Goal: Task Accomplishment & Management: Manage account settings

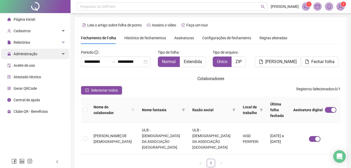
click at [29, 54] on span "Administração" at bounding box center [26, 54] width 24 height 4
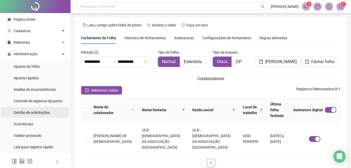
click at [38, 114] on span "Gestão de solicitações" at bounding box center [32, 112] width 36 height 4
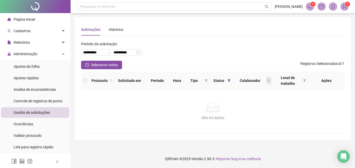
click at [267, 80] on icon "search" at bounding box center [268, 80] width 3 height 3
click at [237, 91] on input "text" at bounding box center [244, 92] width 49 height 8
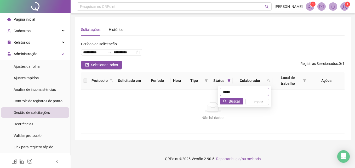
type input "*****"
click at [343, 9] on img at bounding box center [344, 7] width 8 height 8
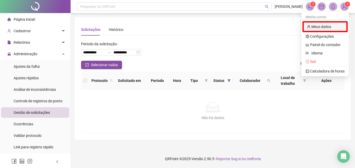
click at [318, 25] on link "Meus dados" at bounding box center [319, 27] width 24 height 4
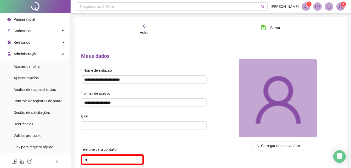
click at [343, 6] on span "1" at bounding box center [344, 4] width 2 height 5
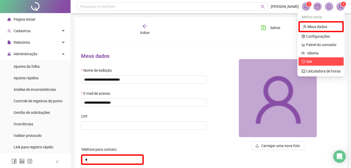
click at [311, 63] on span "Sair" at bounding box center [309, 61] width 6 height 4
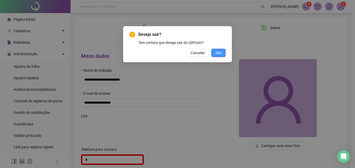
click at [218, 53] on span "Sim" at bounding box center [218, 53] width 6 height 6
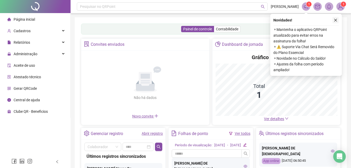
click at [335, 20] on icon "close" at bounding box center [335, 20] width 3 height 3
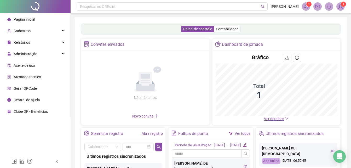
click at [339, 6] on img at bounding box center [341, 7] width 8 height 8
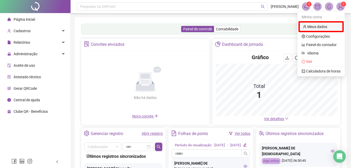
click at [324, 26] on link "Meus dados" at bounding box center [315, 27] width 24 height 4
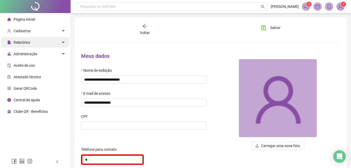
click at [25, 42] on span "Relatórios" at bounding box center [22, 42] width 16 height 4
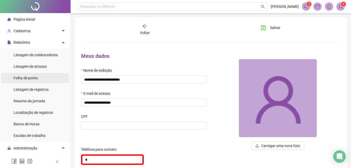
click at [33, 77] on span "Folha de ponto" at bounding box center [26, 78] width 24 height 4
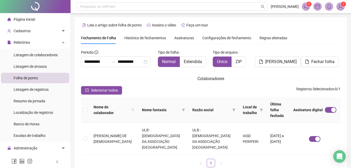
click at [183, 37] on span "Assinaturas" at bounding box center [184, 38] width 20 height 4
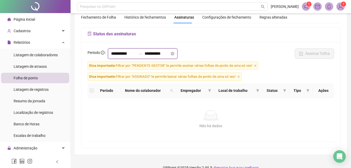
click at [133, 55] on input "**********" at bounding box center [123, 53] width 25 height 6
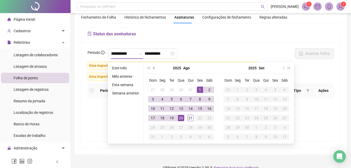
click at [153, 66] on button "prev-year" at bounding box center [154, 68] width 6 height 10
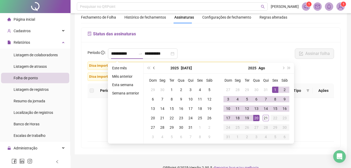
click at [153, 66] on button "prev-year" at bounding box center [154, 68] width 6 height 10
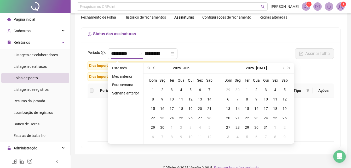
click at [153, 66] on button "prev-year" at bounding box center [154, 68] width 6 height 10
type input "**********"
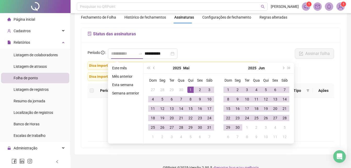
click at [190, 88] on div "1" at bounding box center [190, 89] width 6 height 6
type input "**********"
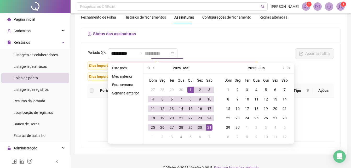
click at [208, 127] on div "31" at bounding box center [209, 127] width 6 height 6
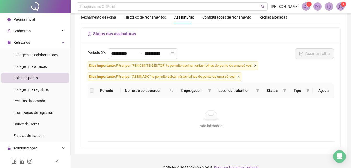
click at [256, 65] on icon "close" at bounding box center [255, 65] width 3 height 3
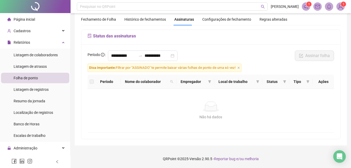
scroll to position [19, 0]
click at [241, 66] on span "Dica importante: Filtrar por "ASSINADO" te permite baixar várias folhas de pont…" at bounding box center [165, 67] width 154 height 8
click at [240, 68] on icon "close" at bounding box center [238, 67] width 3 height 3
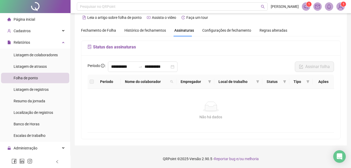
scroll to position [8, 0]
click at [135, 67] on input "**********" at bounding box center [123, 66] width 25 height 6
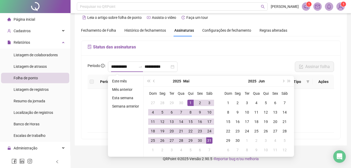
click at [255, 46] on h5 "Status das assinaturas" at bounding box center [211, 47] width 246 height 6
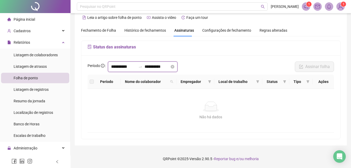
click at [135, 66] on input "**********" at bounding box center [123, 66] width 25 height 6
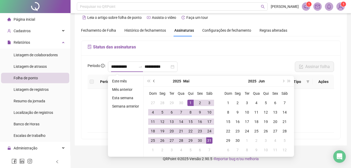
click at [154, 81] on span "prev-year" at bounding box center [154, 81] width 3 height 3
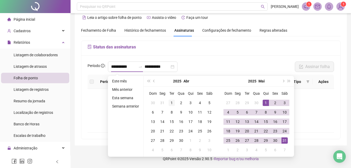
type input "**********"
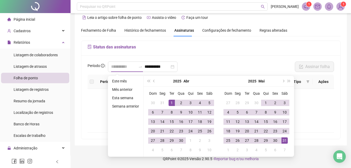
click at [170, 102] on div "1" at bounding box center [172, 103] width 6 height 6
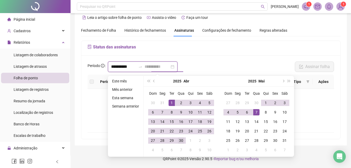
type input "**********"
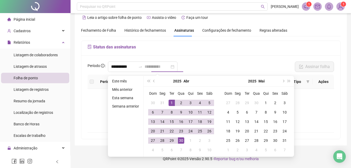
click at [181, 141] on div "30" at bounding box center [181, 140] width 6 height 6
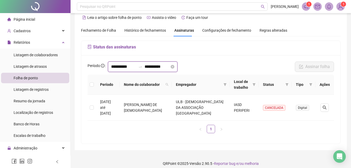
click at [133, 66] on input "**********" at bounding box center [123, 66] width 25 height 6
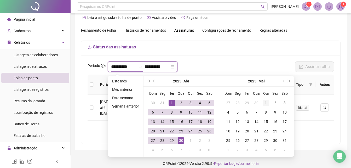
type input "**********"
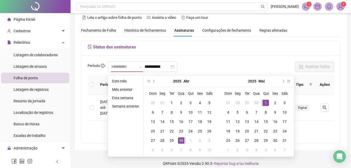
click at [263, 102] on div "1" at bounding box center [266, 103] width 6 height 6
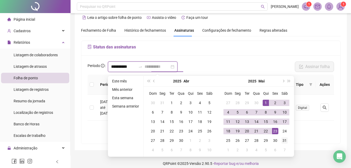
type input "**********"
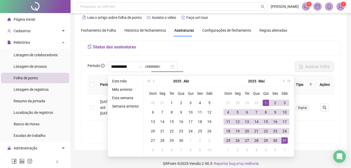
click at [283, 138] on div "31" at bounding box center [284, 140] width 6 height 6
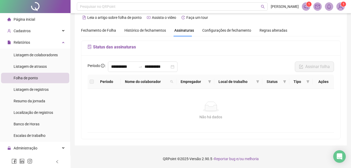
scroll to position [44, 0]
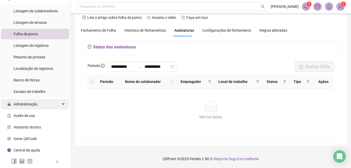
click at [38, 104] on div "Administração" at bounding box center [35, 104] width 68 height 10
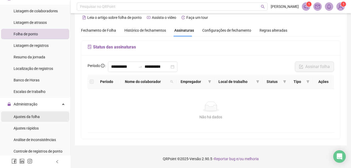
click at [33, 115] on span "Ajustes da folha" at bounding box center [27, 116] width 26 height 4
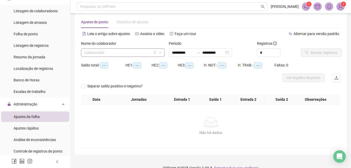
click at [111, 54] on input "search" at bounding box center [120, 53] width 73 height 8
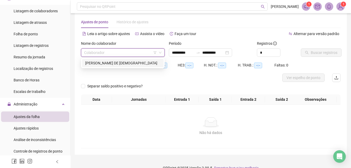
click at [112, 62] on div "ROSEMARY DAS NEVES DE JESUS" at bounding box center [122, 63] width 75 height 6
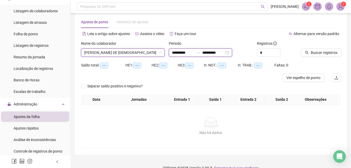
click at [172, 51] on input "**********" at bounding box center [183, 53] width 22 height 6
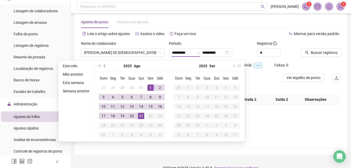
click at [103, 65] on button "prev-year" at bounding box center [105, 66] width 6 height 10
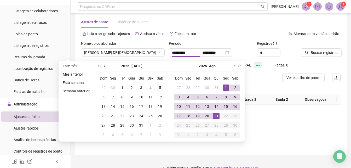
click at [103, 65] on button "prev-year" at bounding box center [105, 66] width 6 height 10
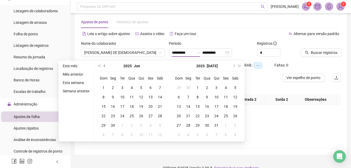
click at [103, 65] on button "prev-year" at bounding box center [105, 66] width 6 height 10
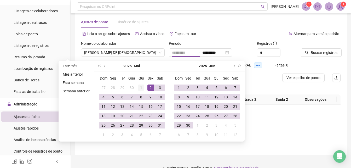
type input "**********"
click at [141, 86] on div "1" at bounding box center [141, 87] width 6 height 6
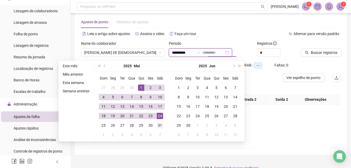
type input "**********"
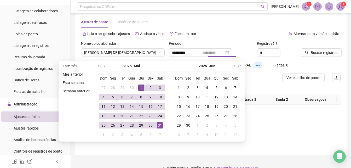
click at [159, 126] on div "31" at bounding box center [160, 125] width 6 height 6
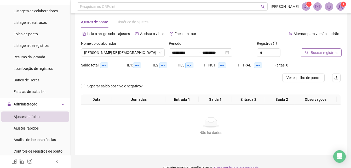
click at [322, 53] on span "Buscar registros" at bounding box center [324, 53] width 27 height 6
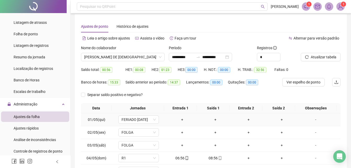
scroll to position [29, 0]
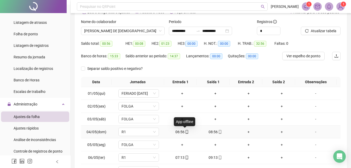
click at [185, 132] on icon "mobile" at bounding box center [187, 132] width 4 height 4
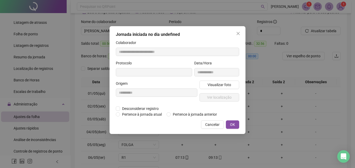
type input "**********"
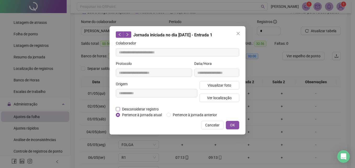
click at [154, 109] on span "Desconsiderar registro" at bounding box center [140, 109] width 41 height 6
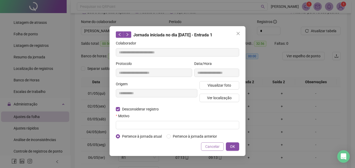
click at [209, 147] on span "Cancelar" at bounding box center [212, 146] width 14 height 6
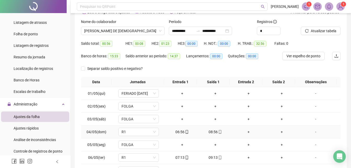
scroll to position [82, 0]
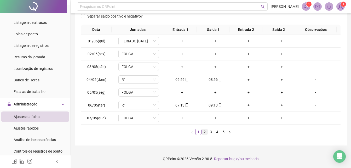
click at [203, 131] on link "2" at bounding box center [205, 132] width 6 height 6
click at [210, 132] on link "3" at bounding box center [211, 132] width 6 height 6
click at [217, 132] on link "4" at bounding box center [217, 132] width 6 height 6
click at [223, 131] on link "5" at bounding box center [224, 132] width 6 height 6
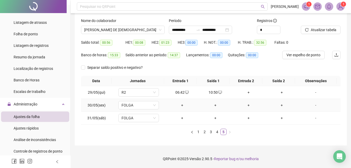
scroll to position [0, 0]
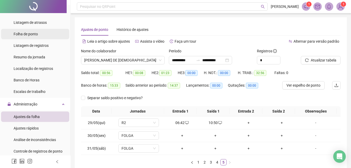
click at [24, 33] on span "Folha de ponto" at bounding box center [26, 34] width 24 height 4
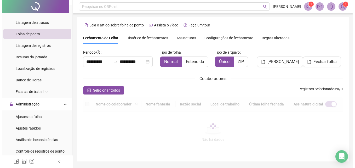
scroll to position [21, 0]
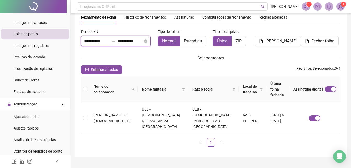
click at [85, 42] on input "**********" at bounding box center [96, 41] width 25 height 6
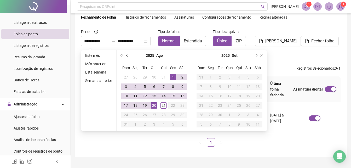
click at [125, 56] on button "prev-year" at bounding box center [127, 55] width 6 height 10
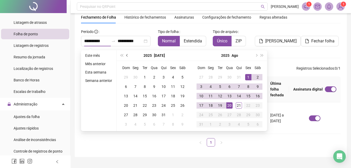
click at [125, 56] on button "prev-year" at bounding box center [127, 55] width 6 height 10
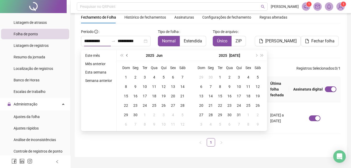
click at [125, 55] on button "prev-year" at bounding box center [127, 55] width 6 height 10
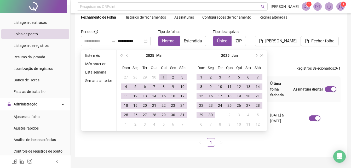
type input "**********"
click at [164, 76] on div "1" at bounding box center [163, 77] width 6 height 6
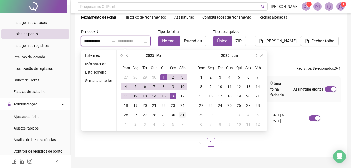
type input "**********"
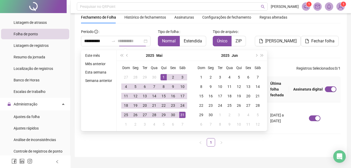
click at [183, 114] on div "31" at bounding box center [182, 115] width 6 height 6
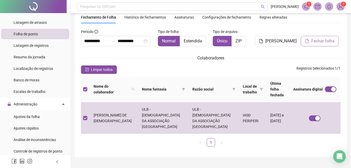
click at [311, 43] on button "Fechar folha" at bounding box center [320, 41] width 38 height 10
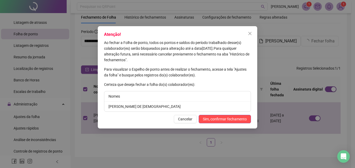
click at [249, 34] on icon "close" at bounding box center [250, 33] width 4 height 4
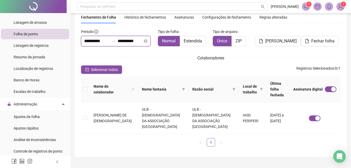
click at [85, 42] on input "**********" at bounding box center [96, 41] width 25 height 6
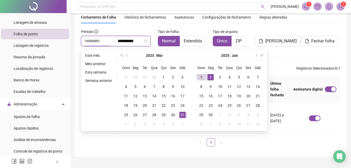
type input "**********"
click at [199, 77] on div "1" at bounding box center [201, 77] width 6 height 6
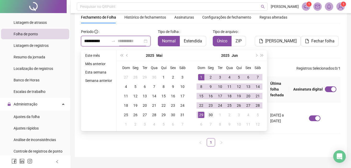
type input "**********"
click at [210, 114] on div "30" at bounding box center [210, 115] width 6 height 6
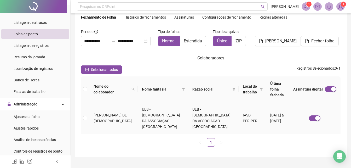
click at [100, 113] on span "ROSEMARY DAS NEVES DE JESUS" at bounding box center [113, 118] width 38 height 10
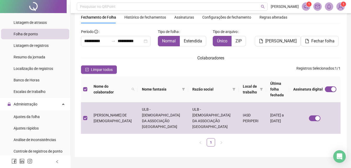
click at [343, 7] on img at bounding box center [341, 7] width 8 height 8
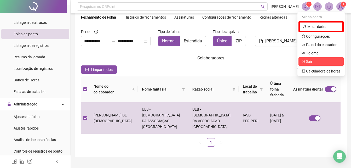
click at [313, 62] on span "Sair" at bounding box center [321, 62] width 39 height 6
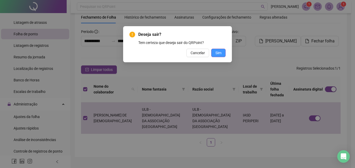
click at [217, 55] on span "Sim" at bounding box center [218, 53] width 6 height 6
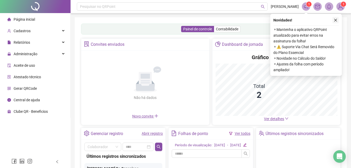
click at [335, 20] on icon "close" at bounding box center [335, 20] width 3 height 3
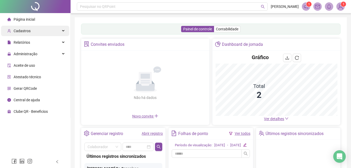
click at [25, 32] on span "Cadastros" at bounding box center [22, 31] width 17 height 4
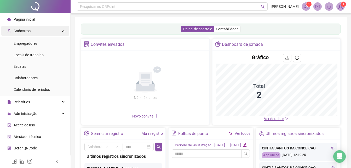
click at [25, 31] on span "Cadastros" at bounding box center [22, 31] width 17 height 4
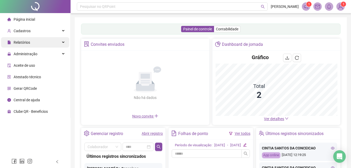
click at [28, 43] on span "Relatórios" at bounding box center [22, 42] width 16 height 4
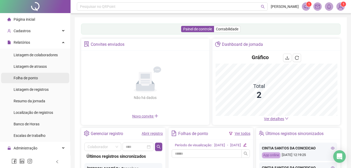
click at [30, 78] on span "Folha de ponto" at bounding box center [26, 78] width 24 height 4
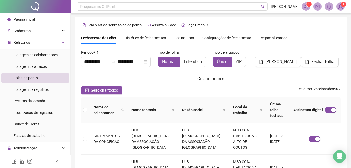
click at [184, 38] on span "Assinaturas" at bounding box center [184, 38] width 20 height 4
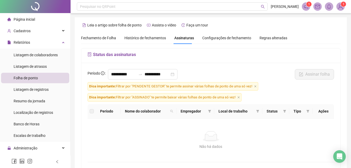
scroll to position [23, 0]
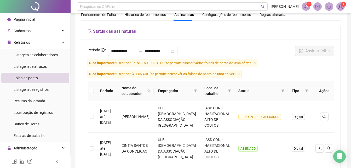
click at [255, 63] on icon "close" at bounding box center [255, 63] width 3 height 3
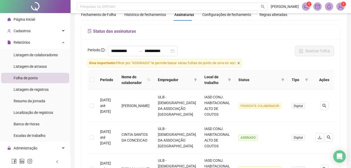
click at [240, 63] on icon "close" at bounding box center [239, 63] width 2 height 2
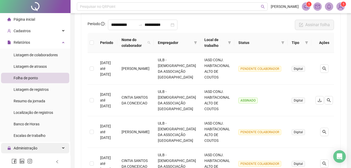
scroll to position [44, 0]
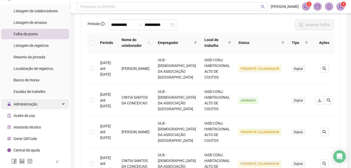
click at [37, 104] on div "Administração" at bounding box center [35, 104] width 68 height 10
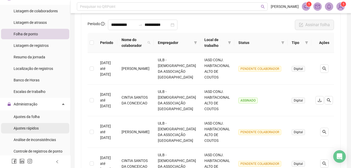
click at [32, 127] on span "Ajustes rápidos" at bounding box center [26, 128] width 25 height 4
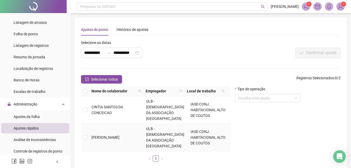
click at [117, 135] on span "[PERSON_NAME]" at bounding box center [105, 137] width 28 height 4
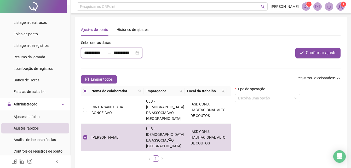
click at [87, 51] on input "**********" at bounding box center [94, 53] width 21 height 6
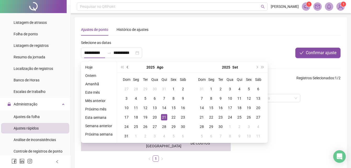
click at [127, 67] on span "prev-year" at bounding box center [128, 67] width 3 height 3
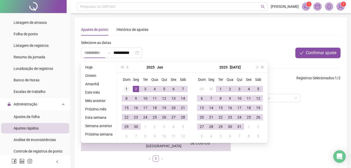
type input "**********"
click at [124, 88] on div "1" at bounding box center [126, 89] width 6 height 6
click at [257, 66] on button "next-year" at bounding box center [257, 67] width 6 height 10
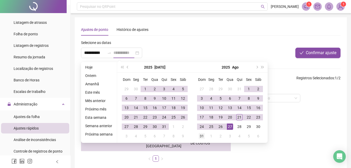
type input "**********"
click at [200, 134] on div "31" at bounding box center [202, 136] width 6 height 6
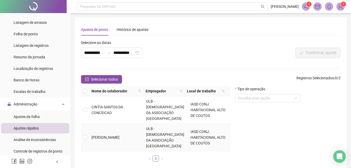
click at [102, 135] on span "[PERSON_NAME]" at bounding box center [105, 137] width 28 height 4
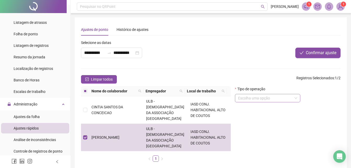
click at [258, 102] on input "search" at bounding box center [265, 98] width 54 height 8
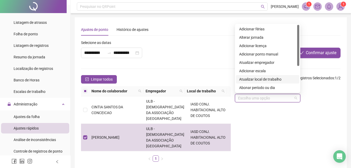
scroll to position [42, 0]
click at [268, 78] on div "Cancelar fechamento da folha" at bounding box center [267, 79] width 57 height 6
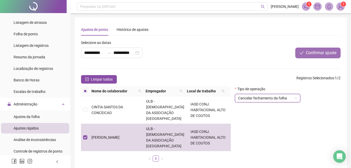
click at [321, 52] on span "Confirmar ajuste" at bounding box center [321, 53] width 31 height 6
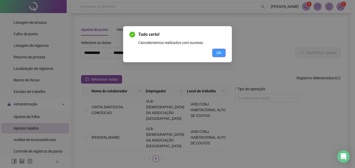
click at [217, 55] on span "OK" at bounding box center [218, 53] width 5 height 6
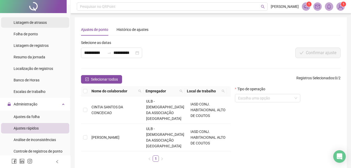
click at [30, 18] on div "Listagem de atrasos" at bounding box center [30, 22] width 33 height 10
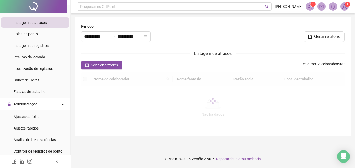
type input "**********"
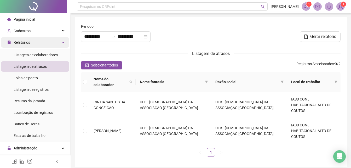
click at [28, 42] on span "Relatórios" at bounding box center [22, 42] width 16 height 4
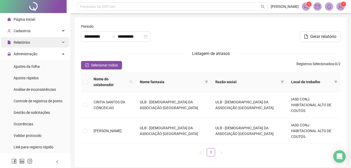
click at [28, 42] on span "Relatórios" at bounding box center [22, 42] width 16 height 4
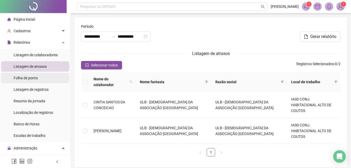
click at [27, 80] on div "Folha de ponto" at bounding box center [26, 78] width 24 height 10
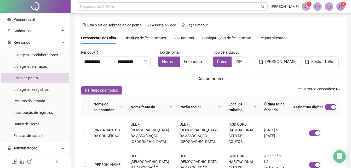
click at [184, 38] on span "Assinaturas" at bounding box center [184, 38] width 20 height 4
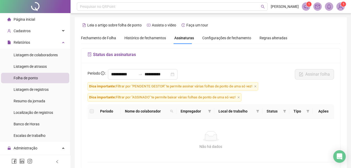
scroll to position [23, 0]
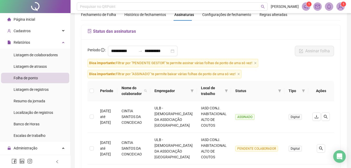
click at [255, 63] on icon "close" at bounding box center [255, 63] width 2 height 2
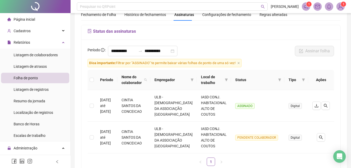
click at [240, 61] on span "Dica importante: Filtrar por "ASSINADO" te permite baixar várias folhas de pont…" at bounding box center [165, 63] width 154 height 8
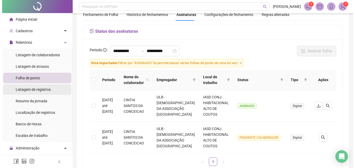
scroll to position [0, 0]
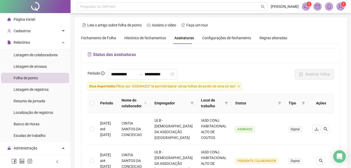
click at [132, 37] on span "Histórico de fechamentos" at bounding box center [145, 38] width 42 height 4
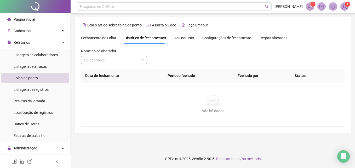
click at [114, 61] on input "search" at bounding box center [111, 60] width 55 height 8
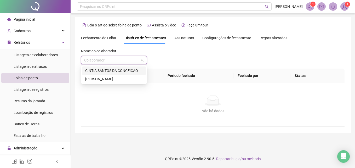
click at [112, 69] on div "CINTIA SANTOS DA CONCEICAO" at bounding box center [113, 71] width 57 height 6
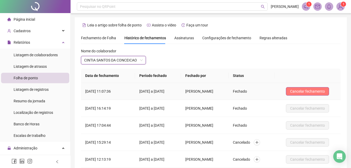
click at [312, 91] on span "Cancelar fechamento" at bounding box center [307, 91] width 35 height 6
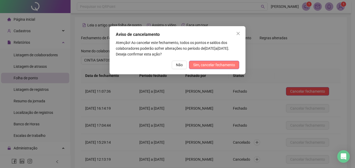
click at [222, 62] on span "Sim, cancelar fechamento" at bounding box center [214, 65] width 42 height 6
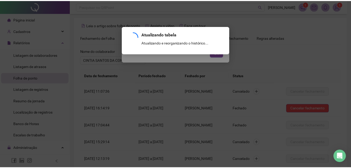
scroll to position [81, 0]
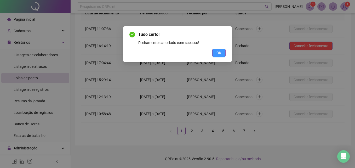
click at [222, 52] on button "OK" at bounding box center [218, 53] width 13 height 8
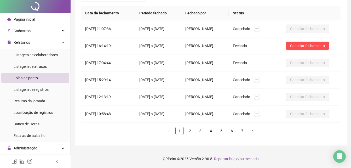
scroll to position [0, 0]
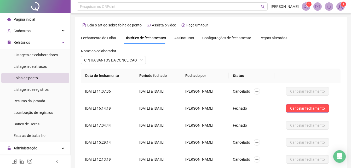
click at [29, 20] on span "Página inicial" at bounding box center [24, 19] width 21 height 4
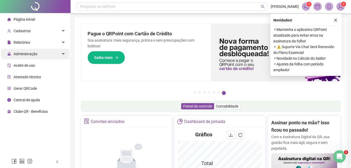
click at [28, 55] on span "Administração" at bounding box center [26, 54] width 24 height 4
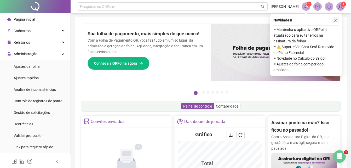
click at [335, 20] on icon "close" at bounding box center [336, 20] width 4 height 4
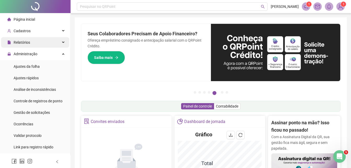
click at [27, 42] on span "Relatórios" at bounding box center [22, 42] width 16 height 4
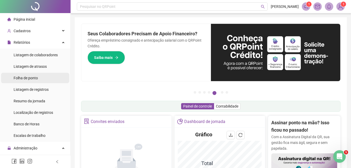
click at [29, 78] on span "Folha de ponto" at bounding box center [26, 78] width 24 height 4
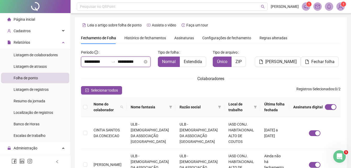
click at [84, 62] on input "**********" at bounding box center [96, 62] width 25 height 6
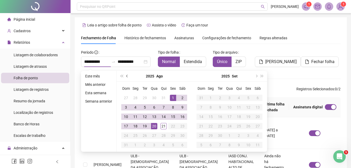
click at [126, 77] on button "prev-year" at bounding box center [127, 76] width 6 height 10
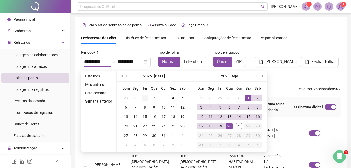
type input "**********"
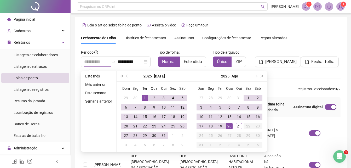
click at [144, 97] on div "1" at bounding box center [145, 98] width 6 height 6
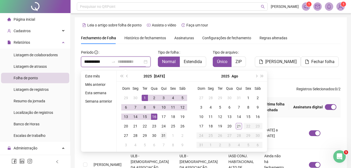
type input "**********"
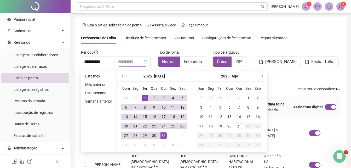
click at [163, 133] on div "31" at bounding box center [163, 135] width 6 height 6
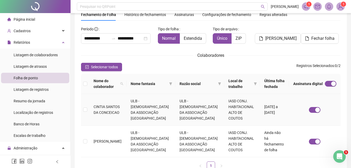
click at [107, 105] on span "CINTIA SANTOS DA CONCEICAO" at bounding box center [107, 110] width 26 height 10
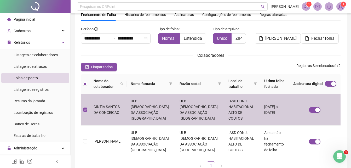
scroll to position [0, 0]
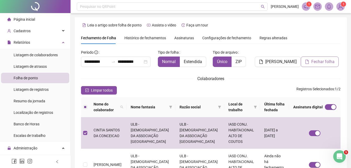
click at [321, 61] on span "Fechar folha" at bounding box center [322, 62] width 23 height 6
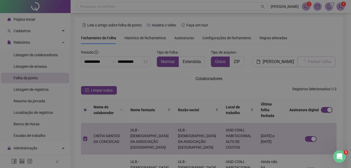
scroll to position [23, 0]
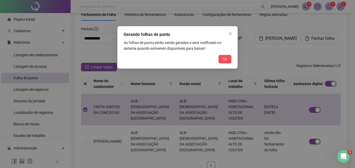
click at [226, 59] on span "Ok" at bounding box center [225, 59] width 4 height 6
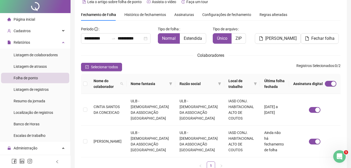
scroll to position [0, 0]
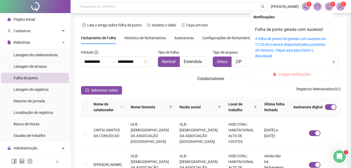
click at [293, 72] on span "Limpar notificações" at bounding box center [295, 74] width 32 height 6
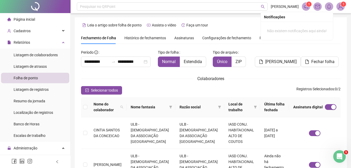
scroll to position [23, 0]
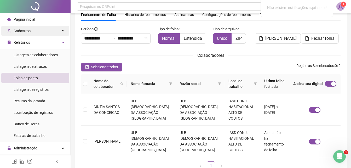
click at [22, 31] on span "Cadastros" at bounding box center [22, 31] width 17 height 4
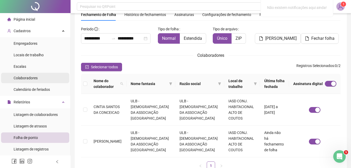
click at [34, 79] on span "Colaboradores" at bounding box center [26, 78] width 24 height 4
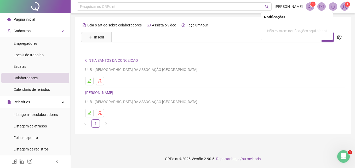
click at [114, 60] on link "CINTIA SANTOS DA CONCEICAO" at bounding box center [112, 60] width 54 height 4
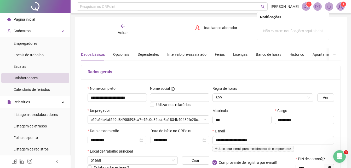
type input "**********"
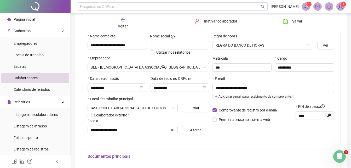
scroll to position [78, 0]
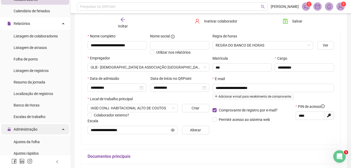
click at [32, 129] on span "Administração" at bounding box center [26, 129] width 24 height 4
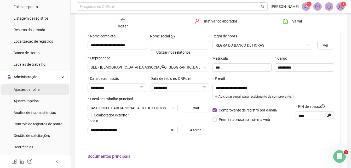
click at [34, 90] on span "Ajustes da folha" at bounding box center [27, 89] width 26 height 4
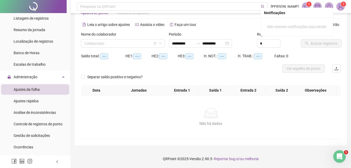
scroll to position [13, 0]
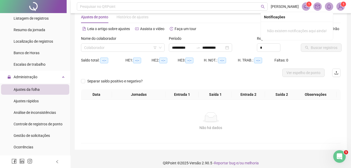
click at [107, 43] on div "Nome do colaborador Colaborador" at bounding box center [123, 44] width 84 height 16
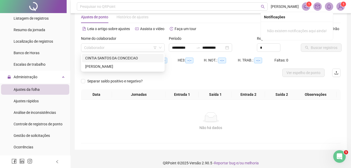
click at [99, 58] on div "CINTIA SANTOS DA CONCEICAO" at bounding box center [122, 58] width 75 height 6
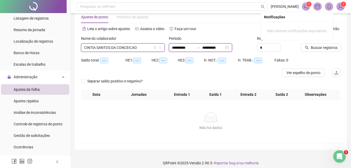
click at [173, 48] on input "**********" at bounding box center [183, 48] width 22 height 6
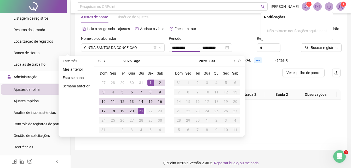
click at [102, 60] on button "prev-year" at bounding box center [105, 61] width 6 height 10
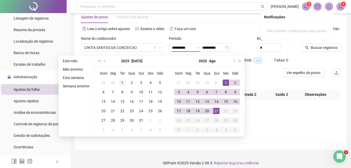
type input "**********"
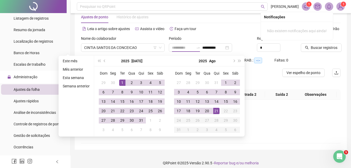
click at [121, 82] on div "1" at bounding box center [122, 82] width 6 height 6
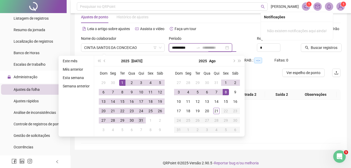
type input "**********"
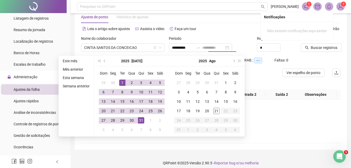
click at [141, 118] on div "31" at bounding box center [141, 120] width 6 height 6
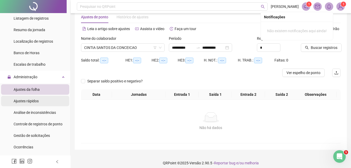
click at [33, 101] on span "Ajustes rápidos" at bounding box center [26, 101] width 25 height 4
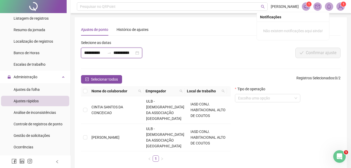
click at [102, 54] on input "**********" at bounding box center [94, 53] width 21 height 6
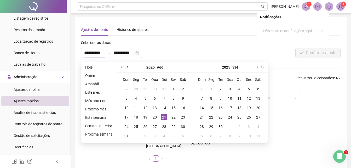
click at [126, 66] on button "prev-year" at bounding box center [128, 67] width 6 height 10
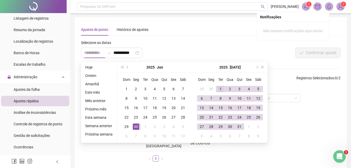
type input "**********"
click at [218, 88] on div "1" at bounding box center [220, 89] width 6 height 6
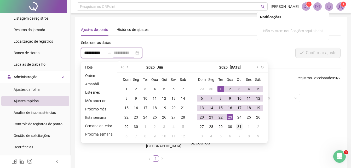
type input "**********"
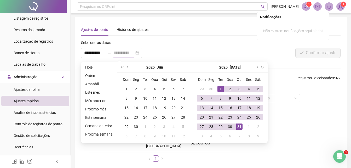
click at [239, 126] on div "31" at bounding box center [239, 126] width 6 height 6
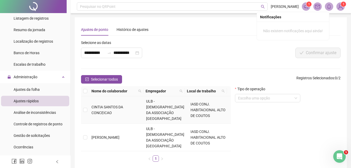
click at [107, 105] on span "CINTIA SANTOS DA CONCEICAO" at bounding box center [107, 110] width 32 height 10
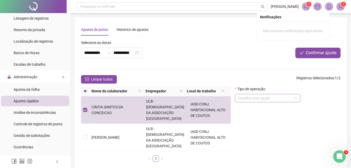
click at [247, 98] on input "search" at bounding box center [265, 98] width 54 height 8
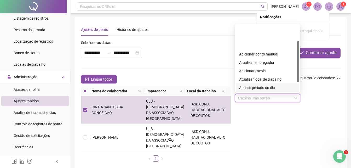
scroll to position [42, 0]
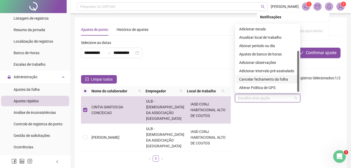
click at [257, 79] on div "Cancelar fechamento da folha" at bounding box center [267, 79] width 57 height 6
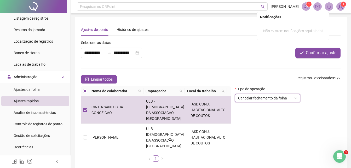
click at [286, 119] on div "Tipo de operação Cancelar fechamento da folha Cancelar fechamento da folha" at bounding box center [288, 126] width 110 height 80
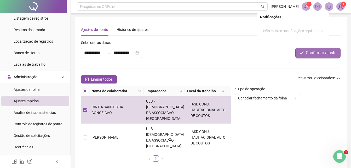
click at [310, 51] on span "Confirmar ajuste" at bounding box center [321, 53] width 31 height 6
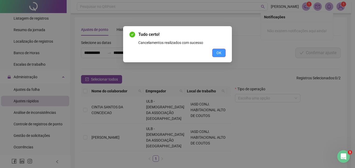
click at [222, 54] on button "OK" at bounding box center [218, 53] width 13 height 8
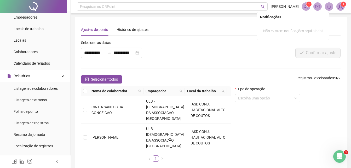
scroll to position [0, 0]
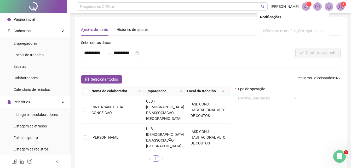
click at [25, 17] on span "Página inicial" at bounding box center [24, 19] width 21 height 4
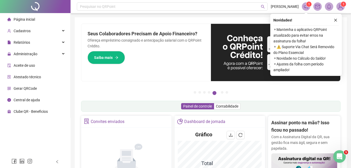
click at [334, 18] on icon "close" at bounding box center [336, 20] width 4 height 4
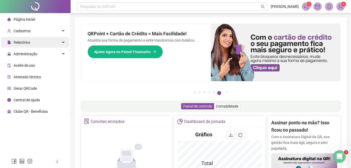
click at [18, 41] on span "Relatórios" at bounding box center [22, 42] width 16 height 4
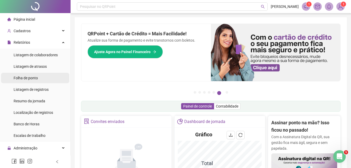
click at [26, 78] on span "Folha de ponto" at bounding box center [26, 78] width 24 height 4
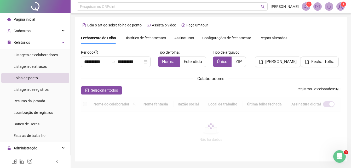
scroll to position [23, 0]
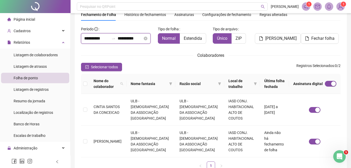
click at [109, 36] on input "**********" at bounding box center [96, 38] width 25 height 6
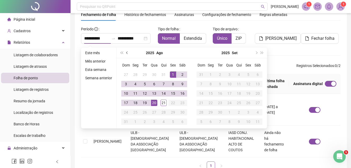
click at [127, 53] on span "prev-year" at bounding box center [127, 52] width 3 height 3
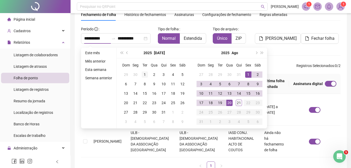
type input "**********"
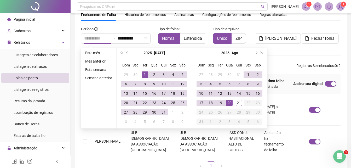
click at [145, 75] on div "1" at bounding box center [145, 74] width 6 height 6
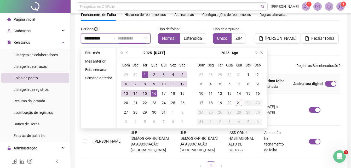
type input "**********"
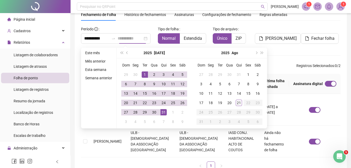
click at [162, 113] on div "31" at bounding box center [163, 112] width 6 height 6
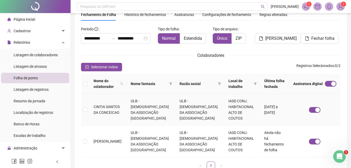
click at [112, 105] on span "CINTIA SANTOS DA CONCEICAO" at bounding box center [107, 110] width 26 height 10
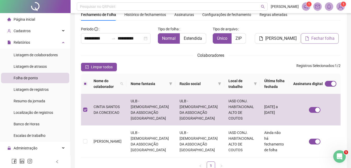
click at [324, 40] on span "Fechar folha" at bounding box center [322, 38] width 23 height 6
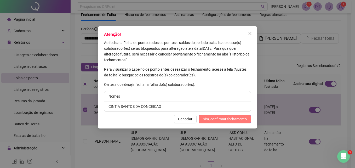
click at [225, 118] on span "Sim, confirmar fechamento" at bounding box center [225, 119] width 44 height 6
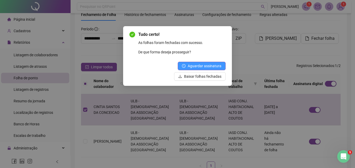
click at [203, 65] on span "Aguardar assinatura" at bounding box center [205, 66] width 34 height 6
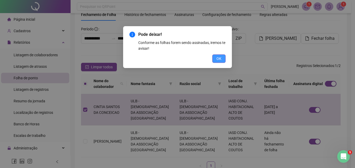
click at [223, 59] on button "OK" at bounding box center [218, 58] width 13 height 8
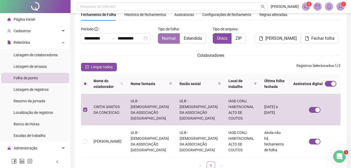
scroll to position [0, 0]
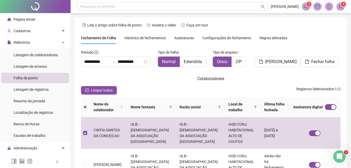
click at [13, 18] on div "Página inicial" at bounding box center [21, 19] width 28 height 10
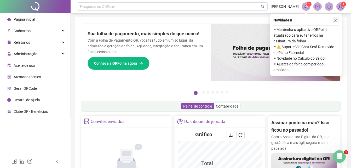
click at [335, 20] on icon "close" at bounding box center [336, 20] width 4 height 4
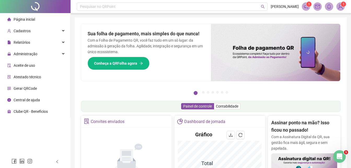
click at [338, 9] on img at bounding box center [341, 7] width 8 height 8
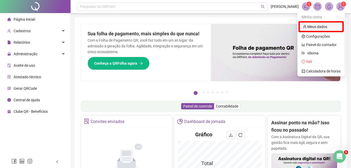
click at [324, 27] on link "Meus dados" at bounding box center [315, 27] width 24 height 4
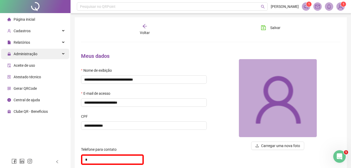
click at [33, 54] on span "Administração" at bounding box center [26, 54] width 24 height 4
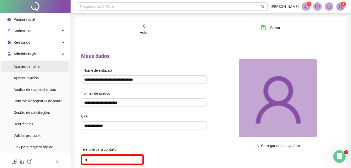
click at [29, 67] on span "Ajustes da folha" at bounding box center [27, 66] width 26 height 4
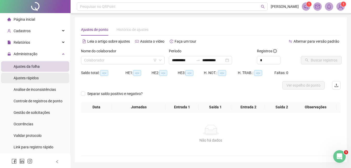
click at [32, 76] on span "Ajustes rápidos" at bounding box center [26, 78] width 25 height 4
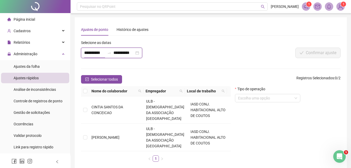
click at [94, 53] on input "**********" at bounding box center [94, 53] width 21 height 6
click at [85, 52] on input "**********" at bounding box center [94, 53] width 21 height 6
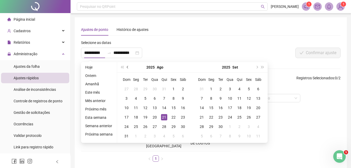
click at [128, 67] on button "prev-year" at bounding box center [128, 67] width 6 height 10
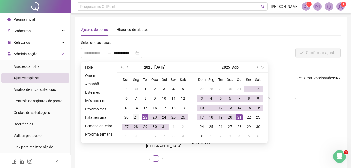
type input "**********"
click at [136, 115] on div "21" at bounding box center [136, 117] width 6 height 6
type input "**********"
click at [231, 115] on div "20" at bounding box center [230, 117] width 6 height 6
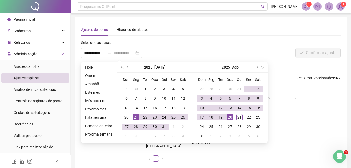
scroll to position [0, 0]
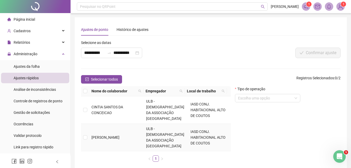
click at [125, 131] on td "[PERSON_NAME]" at bounding box center [116, 137] width 55 height 27
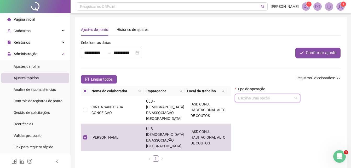
click at [265, 99] on input "search" at bounding box center [265, 98] width 54 height 8
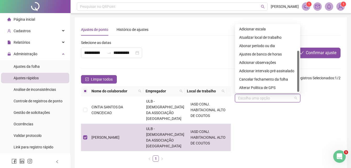
scroll to position [15, 0]
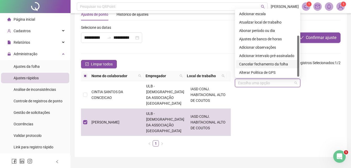
click at [262, 64] on div "Cancelar fechamento da folha" at bounding box center [267, 64] width 57 height 6
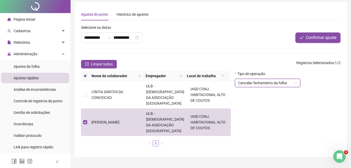
scroll to position [0, 0]
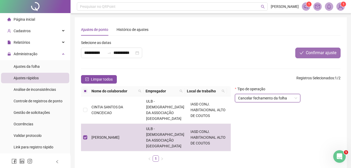
click at [318, 52] on span "Confirmar ajuste" at bounding box center [321, 53] width 31 height 6
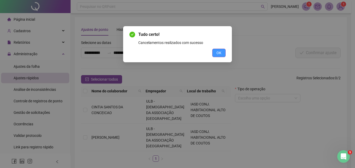
click at [217, 54] on span "OK" at bounding box center [218, 53] width 5 height 6
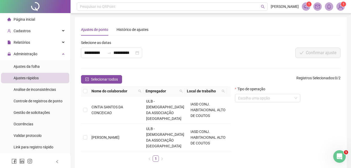
click at [27, 19] on span "Página inicial" at bounding box center [24, 19] width 21 height 4
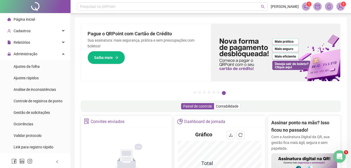
click at [27, 19] on span "Página inicial" at bounding box center [24, 19] width 21 height 4
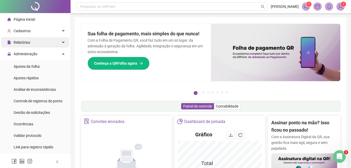
click at [28, 42] on span "Relatórios" at bounding box center [22, 42] width 16 height 4
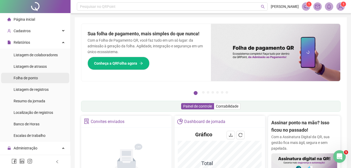
click at [24, 78] on span "Folha de ponto" at bounding box center [26, 78] width 24 height 4
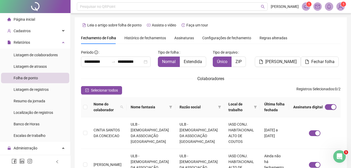
click at [181, 39] on span "Assinaturas" at bounding box center [184, 38] width 20 height 4
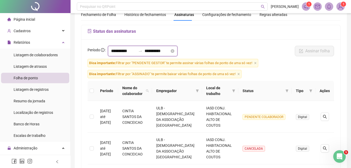
click at [133, 51] on input "**********" at bounding box center [123, 51] width 25 height 6
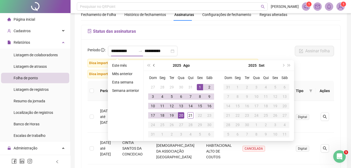
click at [152, 65] on button "prev-year" at bounding box center [154, 65] width 6 height 10
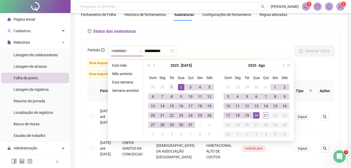
type input "**********"
click at [171, 87] on div "1" at bounding box center [172, 87] width 6 height 6
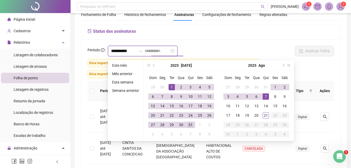
type input "**********"
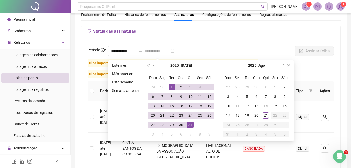
click at [192, 125] on div "31" at bounding box center [190, 124] width 6 height 6
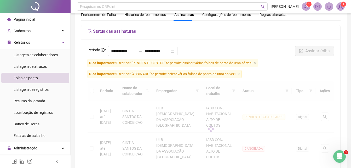
click at [255, 63] on icon "close" at bounding box center [255, 63] width 2 height 2
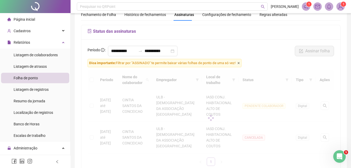
click at [240, 63] on icon "close" at bounding box center [239, 63] width 2 height 2
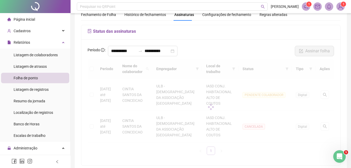
scroll to position [12, 0]
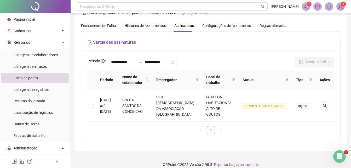
click at [24, 19] on span "Página inicial" at bounding box center [24, 19] width 21 height 4
